Goal: Information Seeking & Learning: Learn about a topic

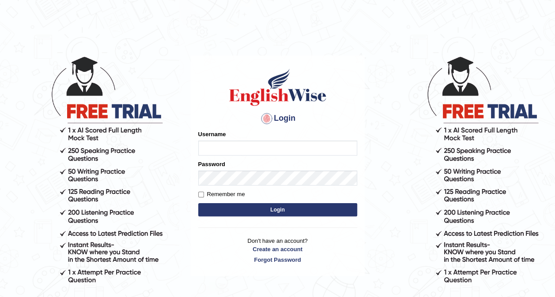
type input "hardeep46"
click at [295, 207] on button "Login" at bounding box center [277, 209] width 159 height 13
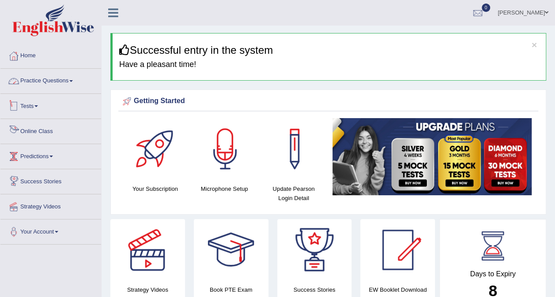
click at [60, 78] on link "Practice Questions" at bounding box center [50, 80] width 101 height 22
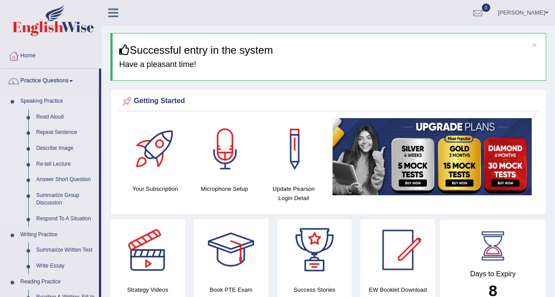
click at [51, 165] on link "Re-tell Lecture" at bounding box center [65, 165] width 67 height 16
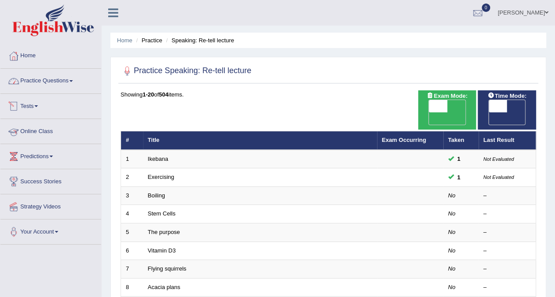
click at [51, 82] on link "Practice Questions" at bounding box center [50, 80] width 101 height 22
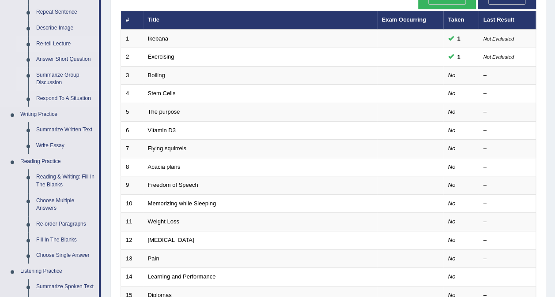
scroll to position [121, 0]
click at [49, 177] on link "Reading & Writing: Fill In The Blanks" at bounding box center [65, 180] width 67 height 23
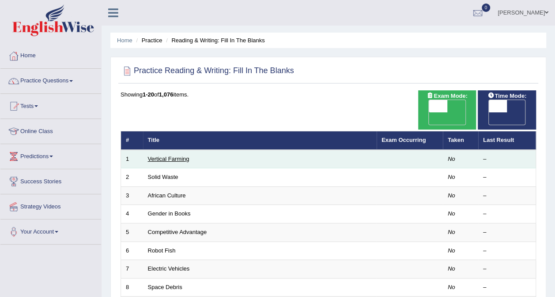
click at [159, 156] on link "Vertical Farming" at bounding box center [168, 159] width 41 height 7
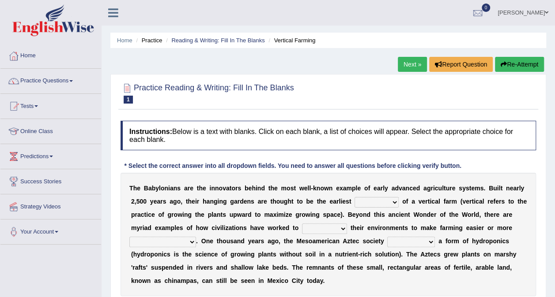
click at [363, 201] on select "prototype failure discredit protocol" at bounding box center [376, 202] width 44 height 11
select select "prototype"
click at [354, 197] on select "prototype failure discredit protocol" at bounding box center [376, 202] width 44 height 11
click at [302, 229] on select "manipulate escape respect disarrange" at bounding box center [324, 229] width 45 height 11
select select "respect"
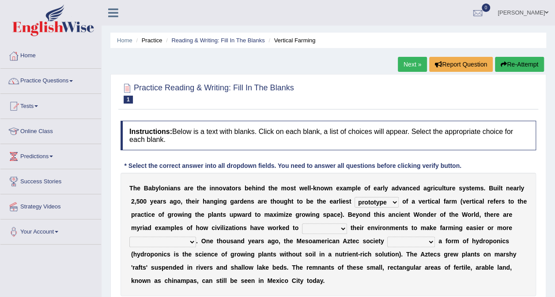
click at [302, 224] on select "manipulate escape respect disarrange" at bounding box center [324, 229] width 45 height 11
click at [302, 226] on select "manipulate escape respect disarrange" at bounding box center [324, 229] width 45 height 11
click at [196, 237] on select "productive constructive connective counterproductive" at bounding box center [162, 242] width 67 height 11
select select "productive"
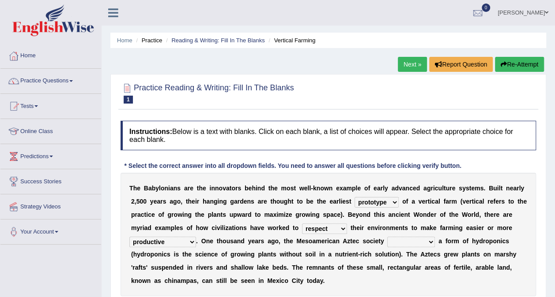
click at [196, 237] on select "productive constructive connective counterproductive" at bounding box center [162, 242] width 67 height 11
click at [387, 239] on select "domineered volunteered pioneered engineered" at bounding box center [411, 242] width 48 height 11
select select "engineered"
click at [387, 237] on select "domineered volunteered pioneered engineered" at bounding box center [411, 242] width 48 height 11
click at [387, 240] on select "domineered volunteered pioneered engineered" at bounding box center [411, 242] width 48 height 11
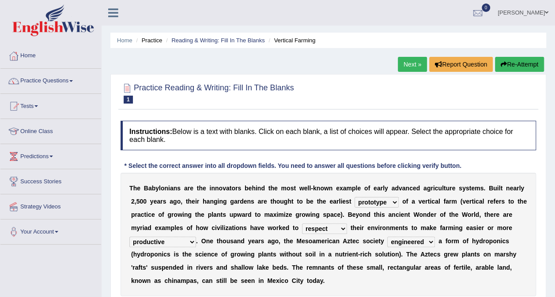
click at [387, 240] on select "domineered volunteered pioneered engineered" at bounding box center [411, 242] width 48 height 11
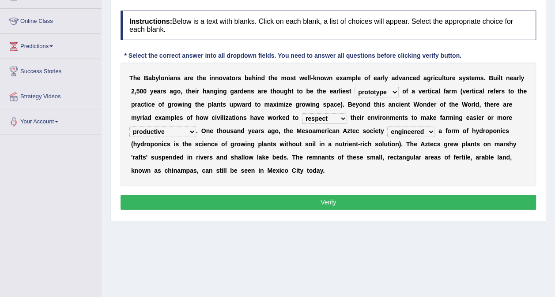
scroll to position [112, 0]
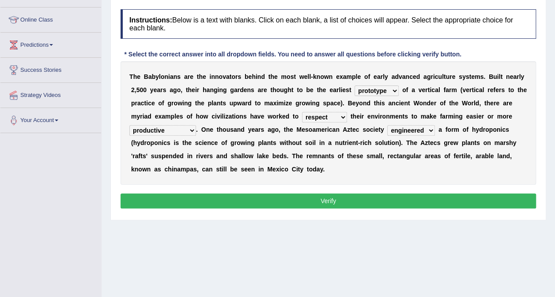
click at [314, 202] on button "Verify" at bounding box center [327, 201] width 415 height 15
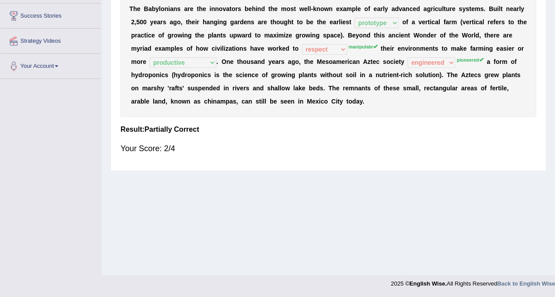
scroll to position [0, 0]
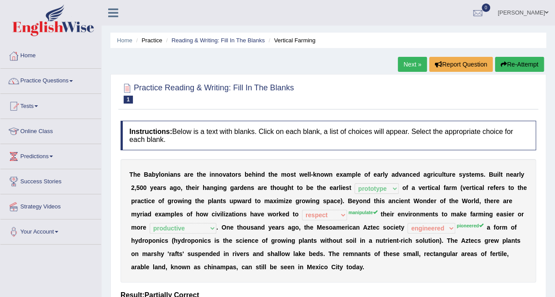
click at [409, 65] on link "Next »" at bounding box center [412, 64] width 29 height 15
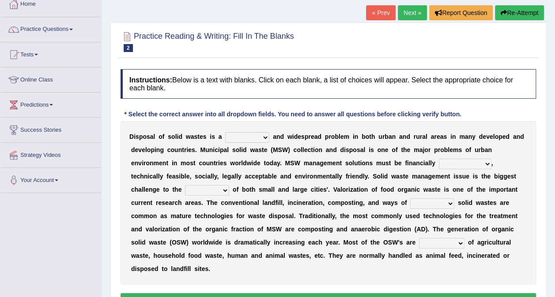
scroll to position [52, 0]
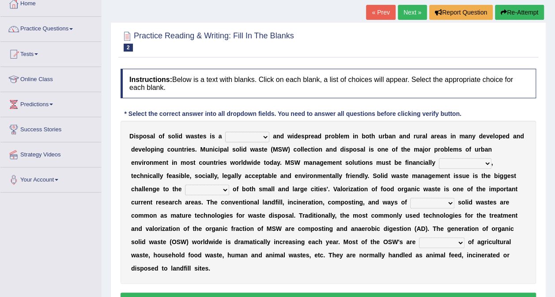
click at [259, 137] on select "slanting stinging stalling shafting" at bounding box center [247, 137] width 44 height 11
select select "shafting"
click at [225, 132] on select "slanting stinging stalling shafting" at bounding box center [247, 137] width 44 height 11
click at [439, 163] on select "unattainable sustainable objectionable treasonable" at bounding box center [465, 163] width 53 height 11
select select "sustainable"
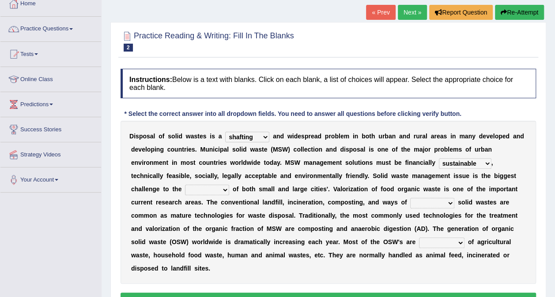
click at [439, 158] on select "unattainable sustainable objectionable treasonable" at bounding box center [465, 163] width 53 height 11
click at [229, 185] on select "plants culture authorities history" at bounding box center [207, 190] width 44 height 11
click at [484, 249] on div "D i s p o s a l o f s o l i d w a s t e s i s a slanting stinging stalling shaf…" at bounding box center [327, 202] width 415 height 163
click at [229, 185] on select "plants culture authorities history" at bounding box center [207, 190] width 44 height 11
select select "authorities"
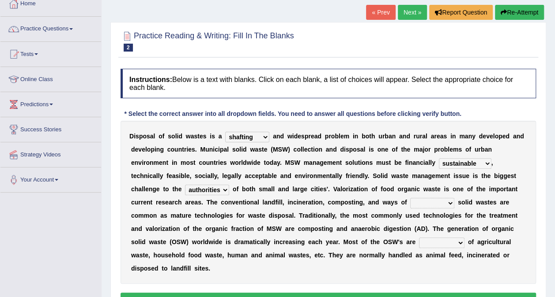
click at [229, 185] on select "plants culture authorities history" at bounding box center [207, 190] width 44 height 11
click at [410, 202] on select "reserving preserving deserving handling" at bounding box center [432, 203] width 44 height 11
select select "handling"
click at [410, 198] on select "reserving preserving deserving handling" at bounding box center [432, 203] width 44 height 11
click at [419, 241] on select "composed disposed composing disposing" at bounding box center [441, 243] width 45 height 11
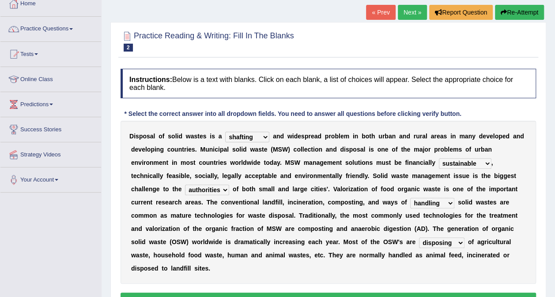
click at [419, 238] on select "composed disposed composing disposing" at bounding box center [441, 243] width 45 height 11
click at [419, 239] on select "composed disposed composing disposing" at bounding box center [441, 243] width 45 height 11
select select "composing"
click at [419, 238] on select "composed disposed composing disposing" at bounding box center [441, 243] width 45 height 11
click at [281, 293] on button "Verify" at bounding box center [327, 300] width 415 height 15
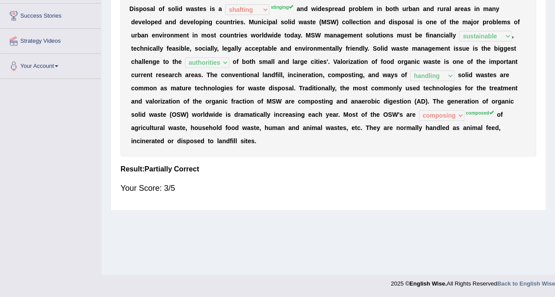
scroll to position [0, 0]
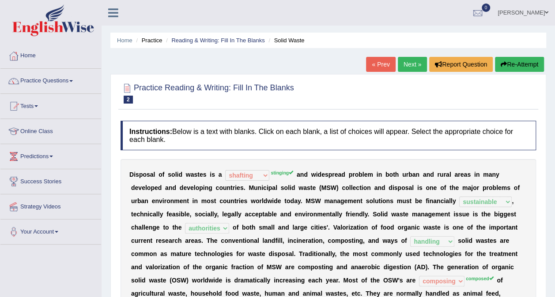
click at [407, 66] on link "Next »" at bounding box center [412, 64] width 29 height 15
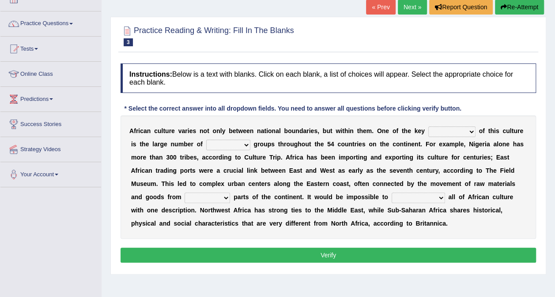
scroll to position [63, 0]
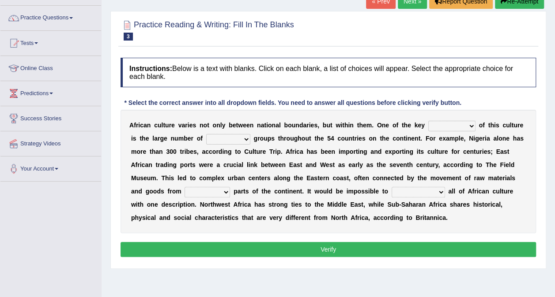
click at [448, 125] on select "conjectures features issues doubts" at bounding box center [451, 126] width 47 height 11
